Goal: Task Accomplishment & Management: Manage account settings

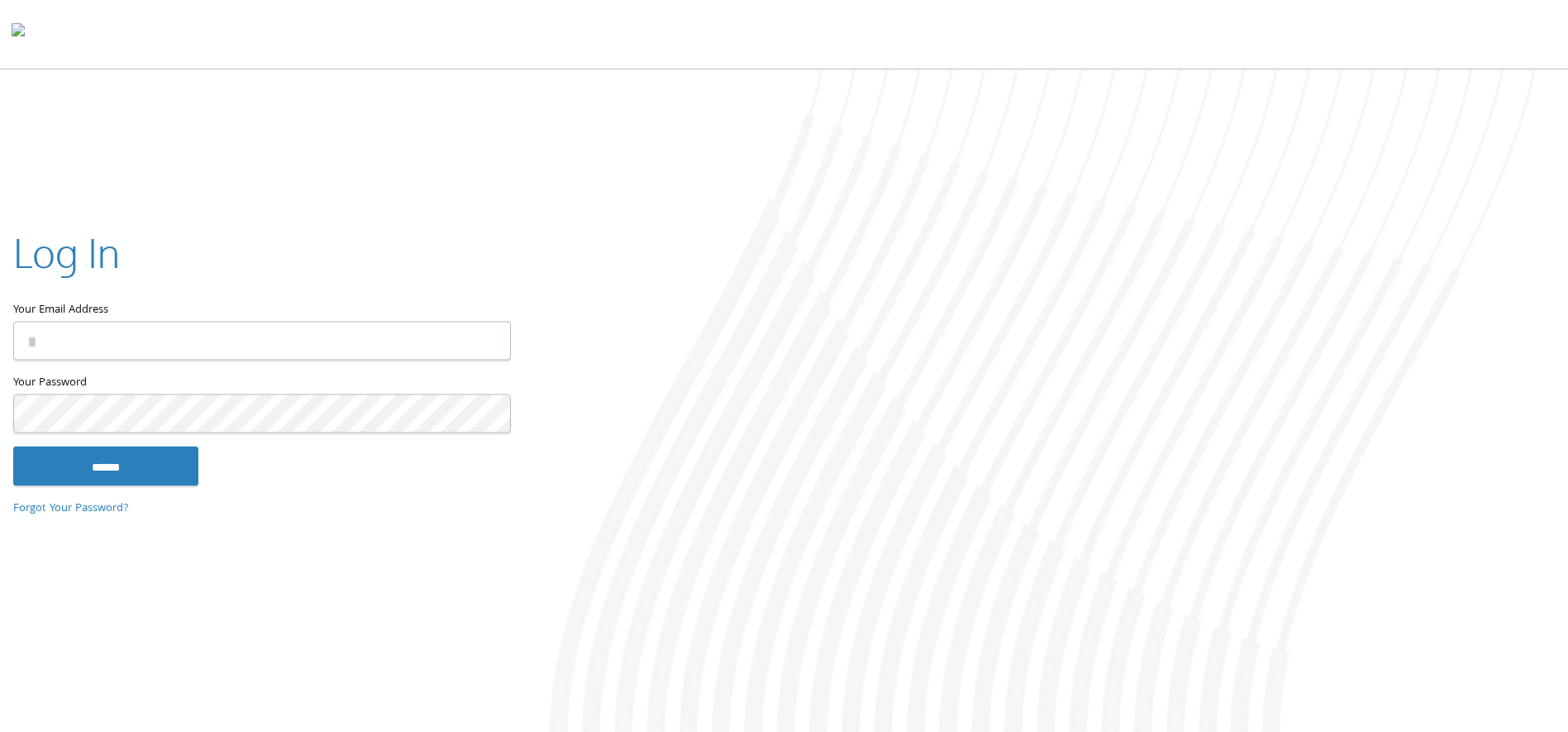
type input "**********"
drag, startPoint x: 125, startPoint y: 450, endPoint x: 121, endPoint y: 459, distance: 9.8
click at [121, 459] on input "******" at bounding box center [106, 466] width 185 height 40
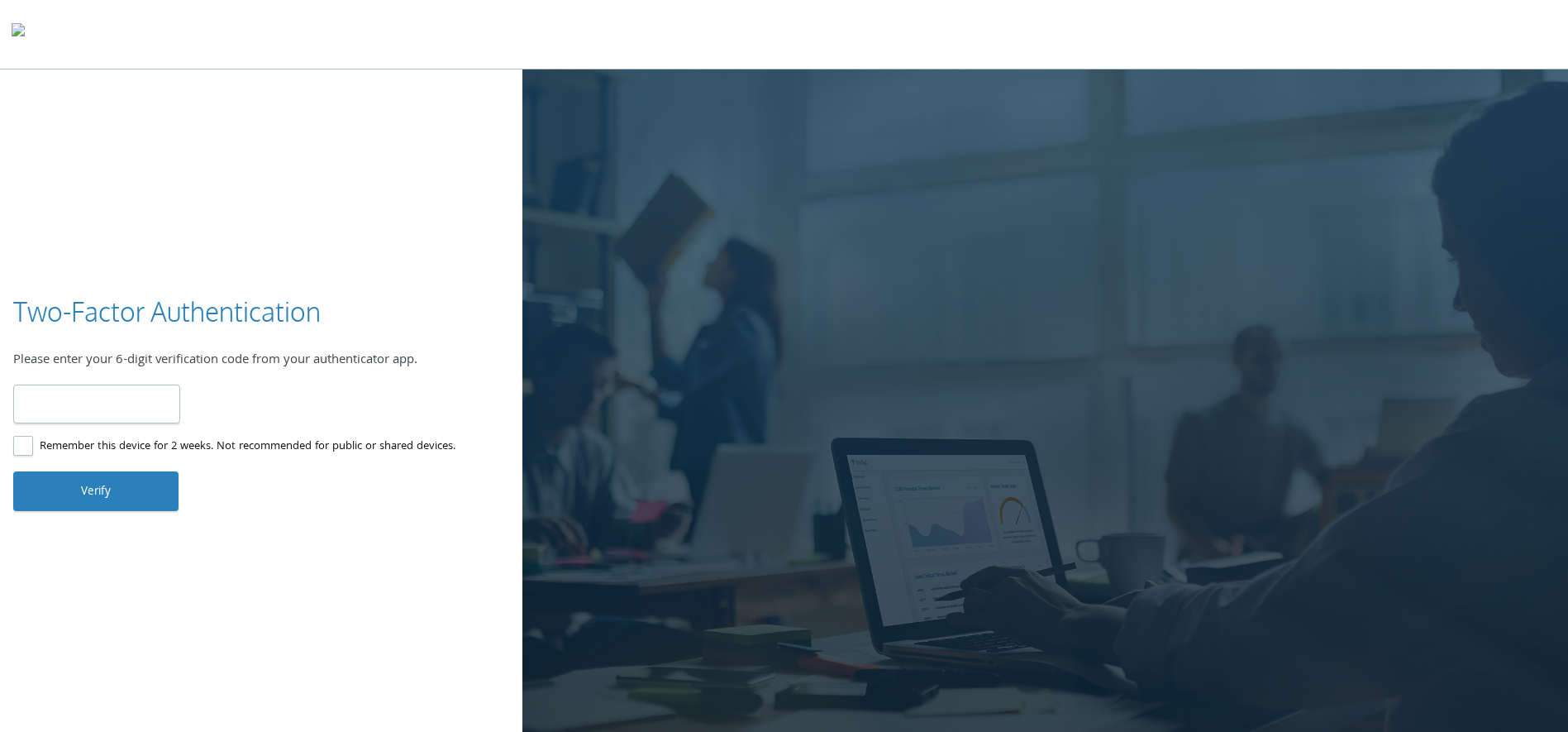
type input "******"
